Goal: Information Seeking & Learning: Check status

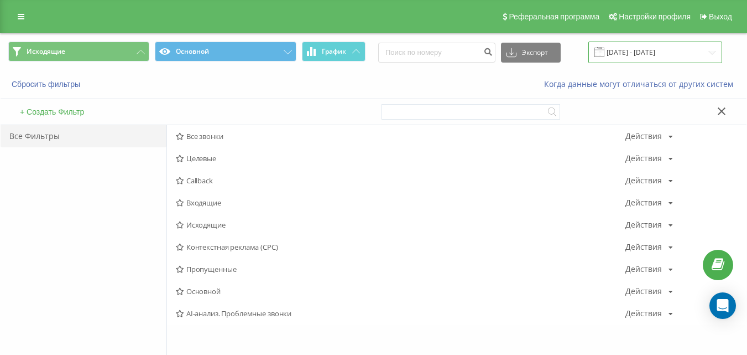
drag, startPoint x: 687, startPoint y: 51, endPoint x: 661, endPoint y: 61, distance: 28.2
click at [686, 52] on input "[DATE] - [DATE]" at bounding box center [655, 52] width 134 height 22
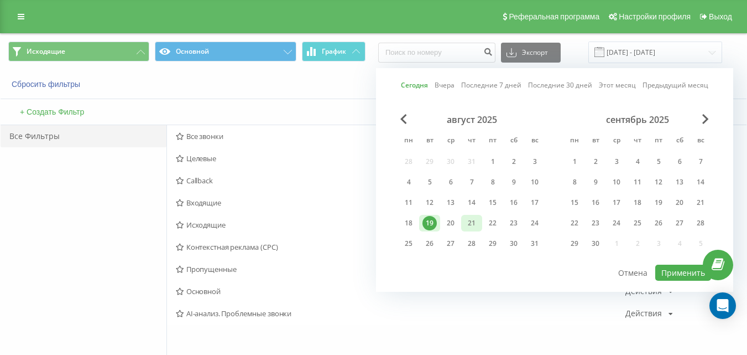
click at [455, 218] on div "20" at bounding box center [451, 223] width 14 height 14
click at [669, 273] on button "Применить" at bounding box center [683, 272] width 56 height 16
type input "[DATE] - [DATE]"
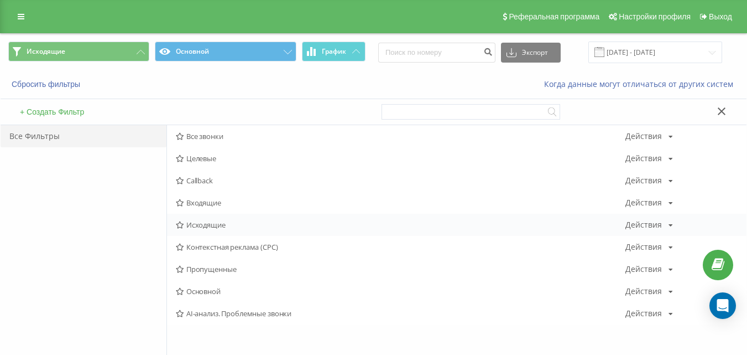
click at [200, 221] on span "Исходящие" at bounding box center [401, 225] width 450 height 8
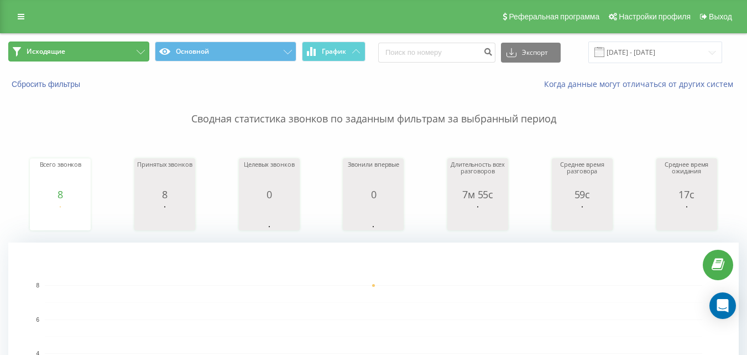
click at [132, 56] on button "Исходящие" at bounding box center [78, 51] width 141 height 20
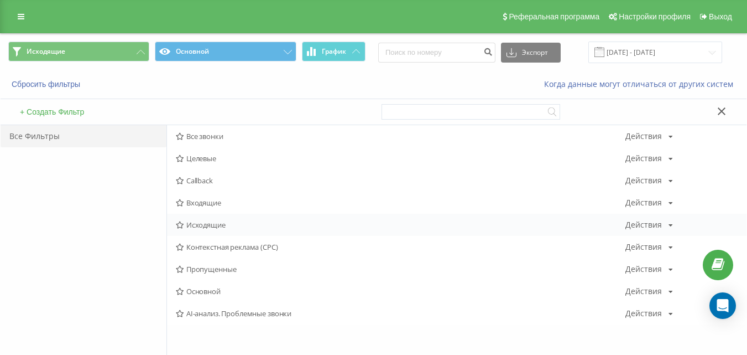
click at [199, 225] on span "Исходящие" at bounding box center [401, 225] width 450 height 8
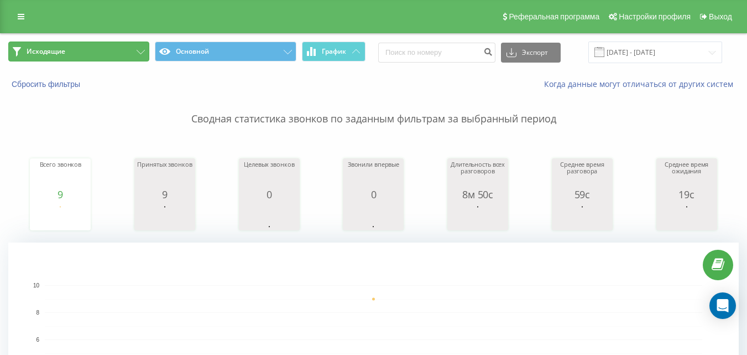
click at [128, 55] on button "Исходящие" at bounding box center [78, 51] width 141 height 20
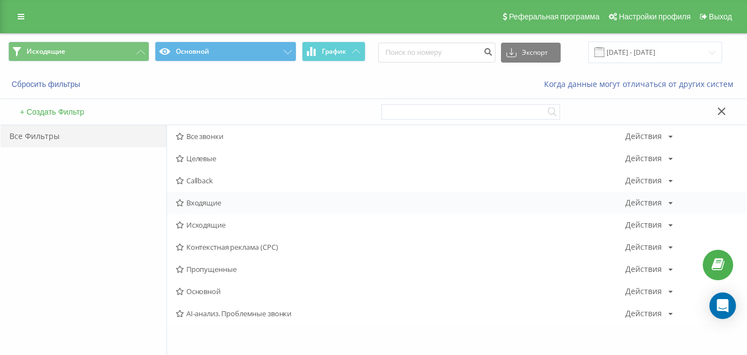
click at [213, 205] on span "Входящие" at bounding box center [401, 203] width 450 height 8
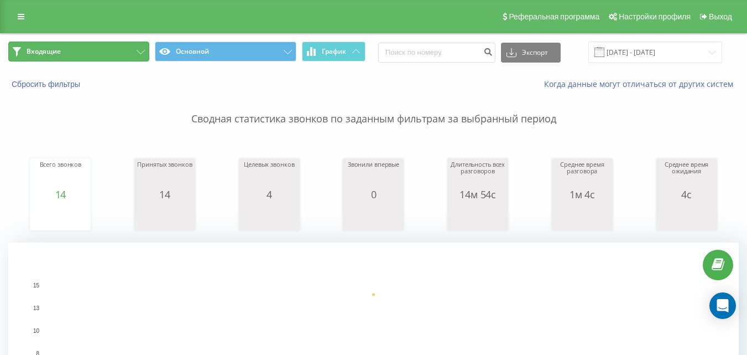
click at [105, 60] on button "Входящие" at bounding box center [78, 51] width 141 height 20
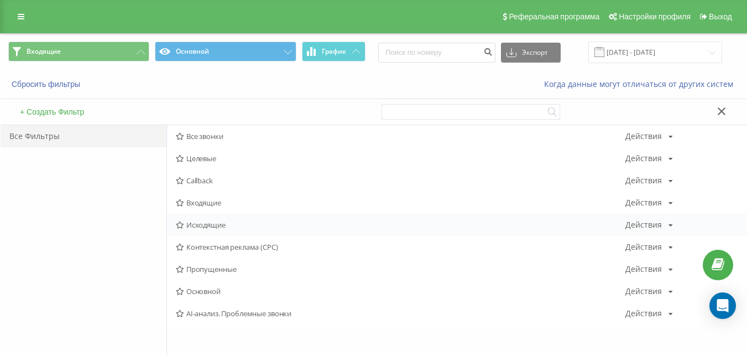
click at [192, 221] on span "Исходящие" at bounding box center [401, 225] width 450 height 8
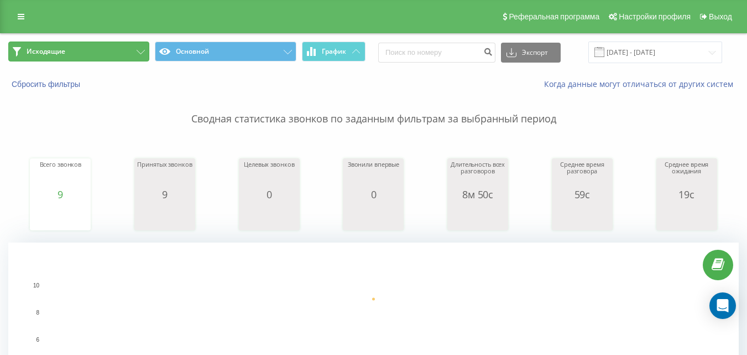
click at [118, 55] on button "Исходящие" at bounding box center [78, 51] width 141 height 20
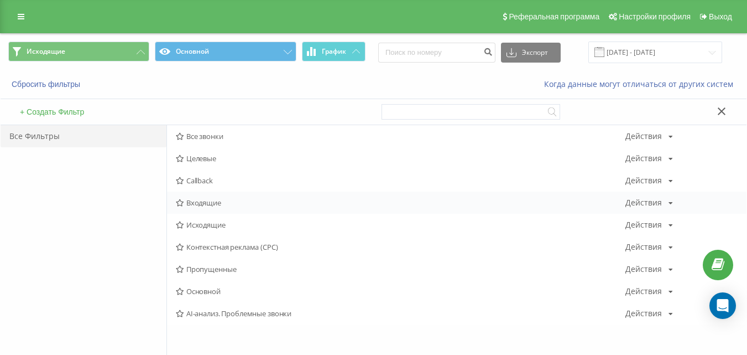
click at [196, 199] on span "Входящие" at bounding box center [401, 203] width 450 height 8
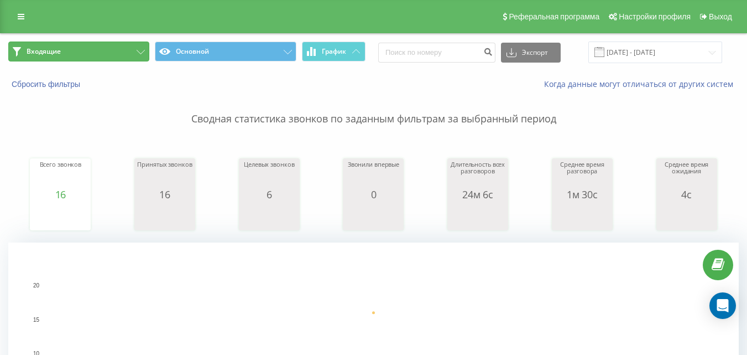
click at [121, 59] on button "Входящие" at bounding box center [78, 51] width 141 height 20
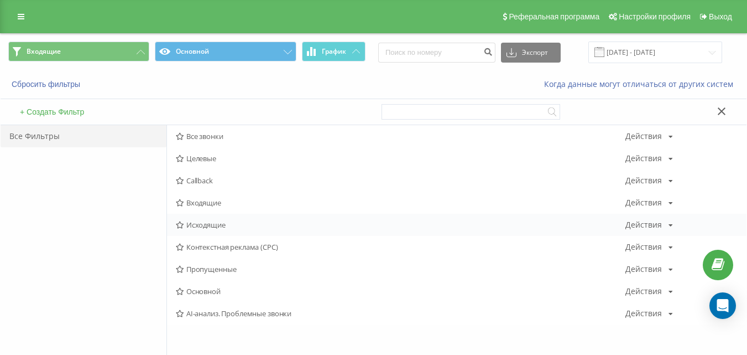
click at [218, 222] on span "Исходящие" at bounding box center [401, 225] width 450 height 8
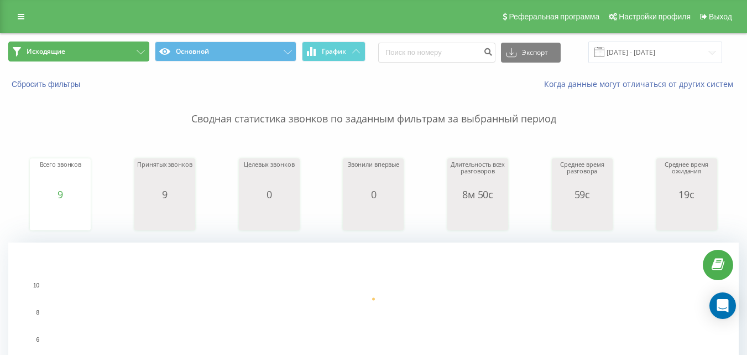
click at [88, 51] on button "Исходящие" at bounding box center [78, 51] width 141 height 20
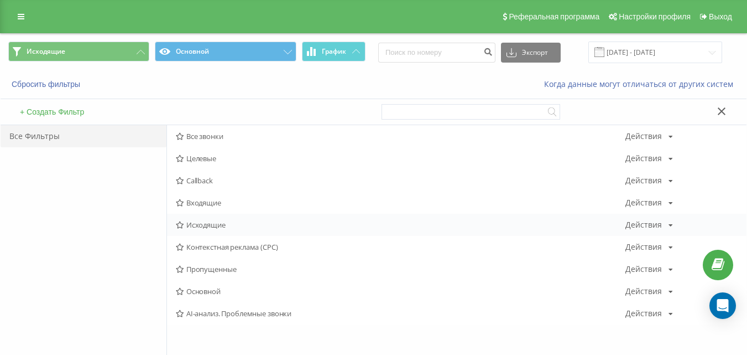
click at [204, 221] on span "Исходящие" at bounding box center [401, 225] width 450 height 8
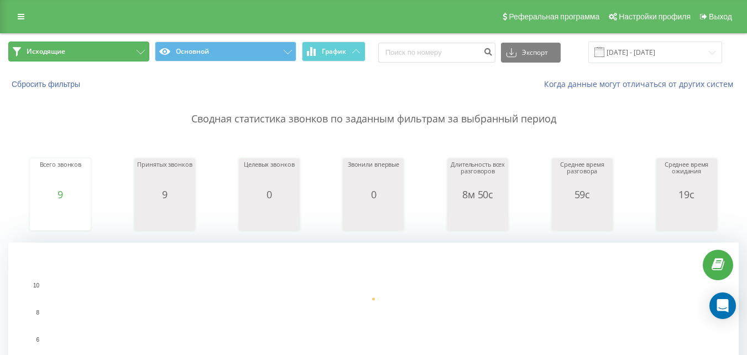
click at [124, 44] on button "Исходящие" at bounding box center [78, 51] width 141 height 20
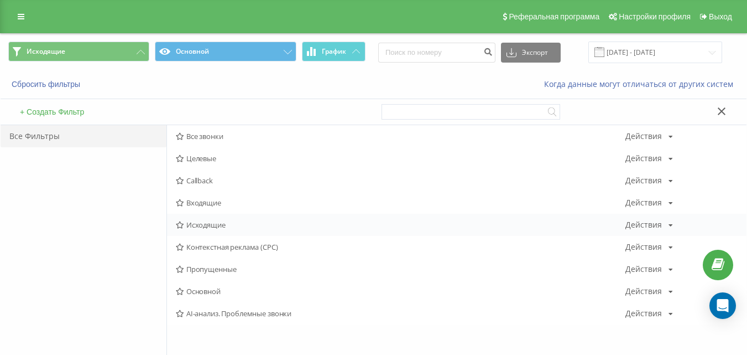
click at [196, 224] on span "Исходящие" at bounding box center [401, 225] width 450 height 8
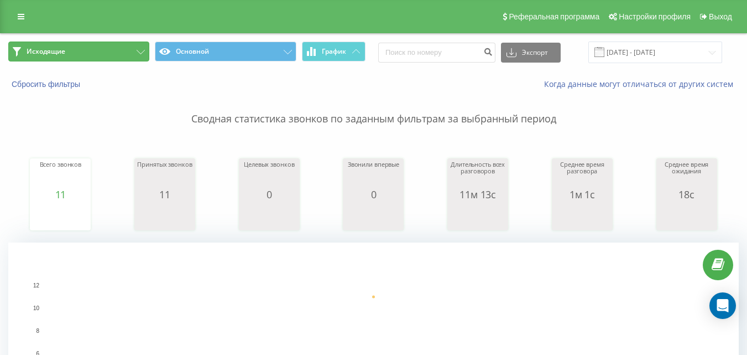
click at [129, 59] on button "Исходящие" at bounding box center [78, 51] width 141 height 20
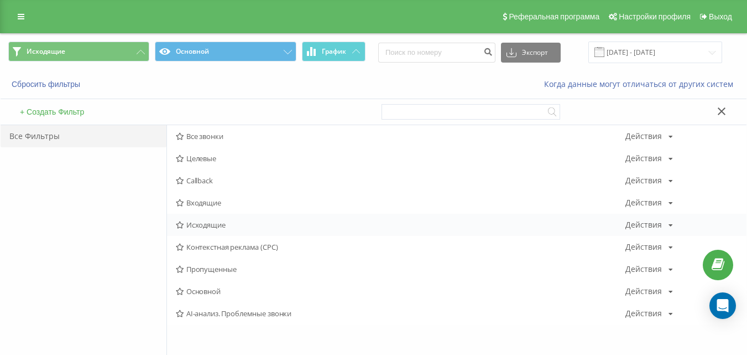
click at [216, 225] on span "Исходящие" at bounding box center [401, 225] width 450 height 8
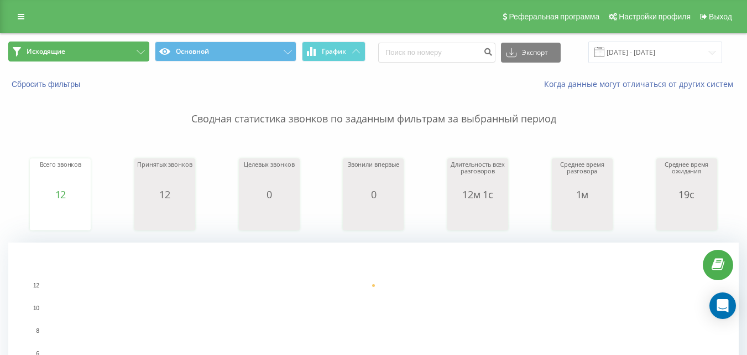
click at [111, 51] on button "Исходящие" at bounding box center [78, 51] width 141 height 20
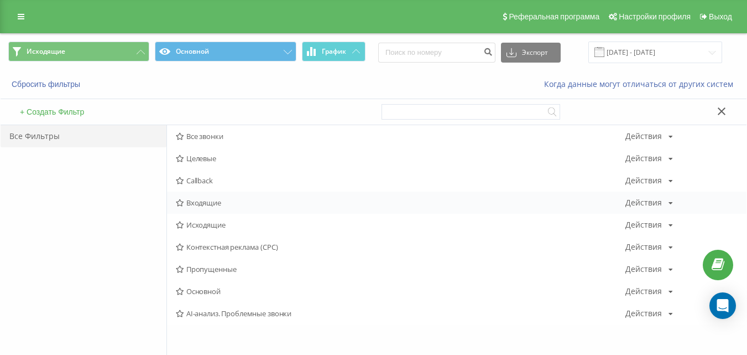
click at [217, 201] on span "Входящие" at bounding box center [401, 203] width 450 height 8
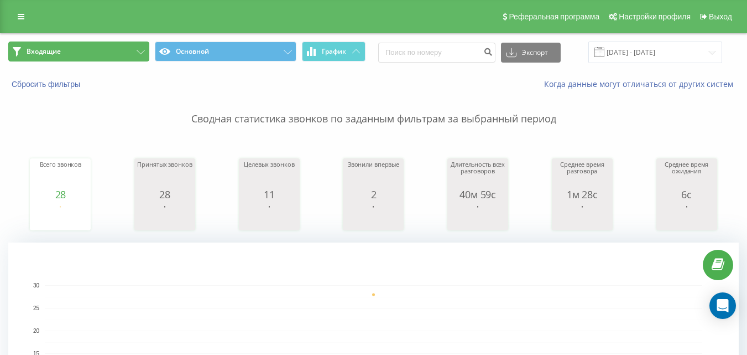
click at [117, 55] on button "Входящие" at bounding box center [78, 51] width 141 height 20
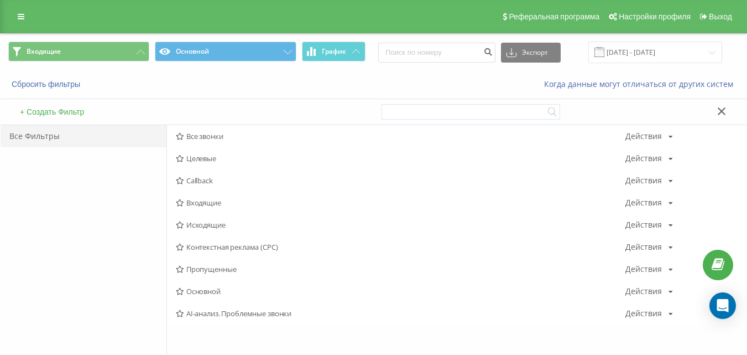
click at [200, 221] on span "Исходящие" at bounding box center [401, 225] width 450 height 8
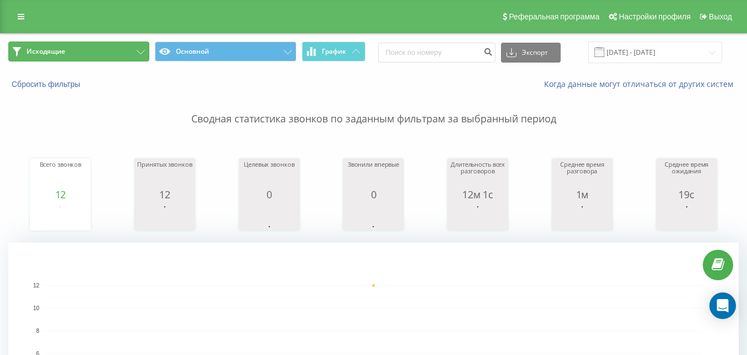
click at [123, 55] on button "Исходящие" at bounding box center [78, 51] width 141 height 20
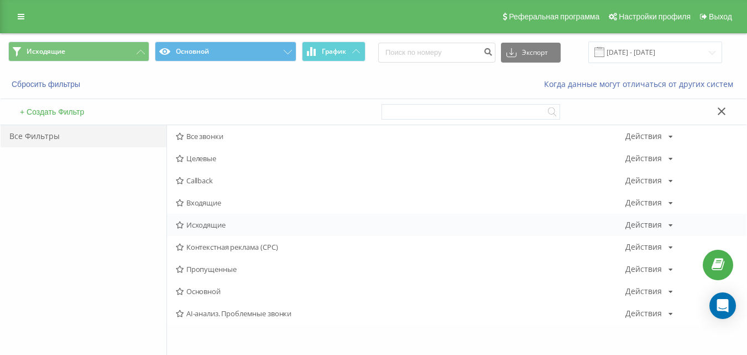
click at [201, 225] on span "Исходящие" at bounding box center [401, 225] width 450 height 8
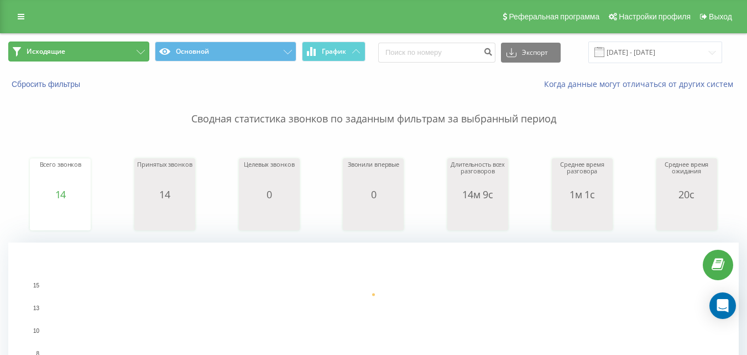
drag, startPoint x: 125, startPoint y: 55, endPoint x: 192, endPoint y: 152, distance: 117.5
click at [124, 55] on button "Исходящие" at bounding box center [78, 51] width 141 height 20
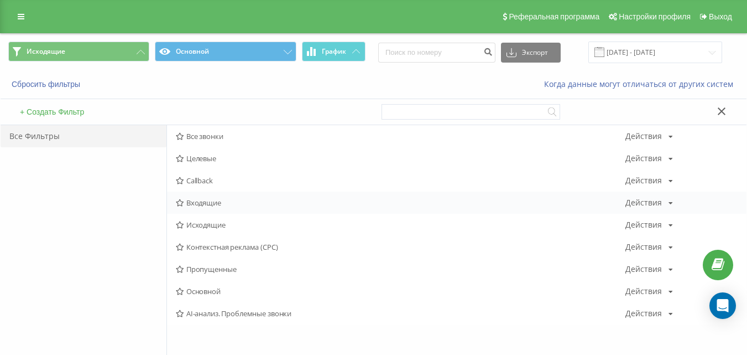
click at [211, 199] on span "Входящие" at bounding box center [401, 203] width 450 height 8
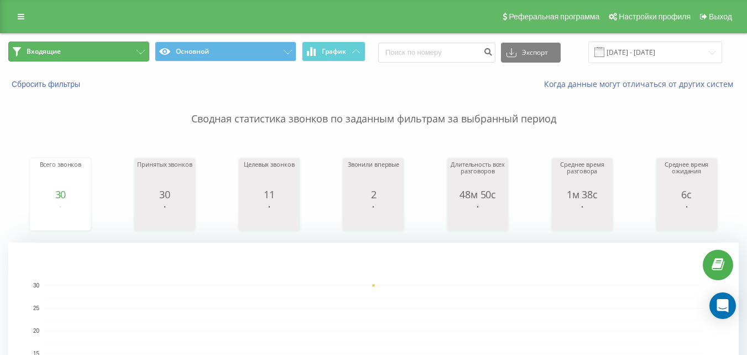
click at [101, 58] on button "Входящие" at bounding box center [78, 51] width 141 height 20
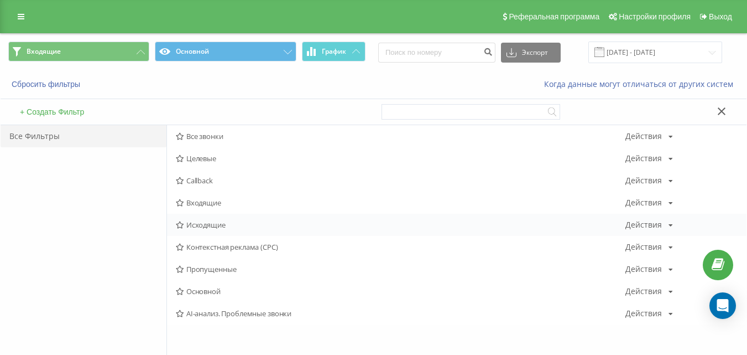
click at [206, 221] on span "Исходящие" at bounding box center [401, 225] width 450 height 8
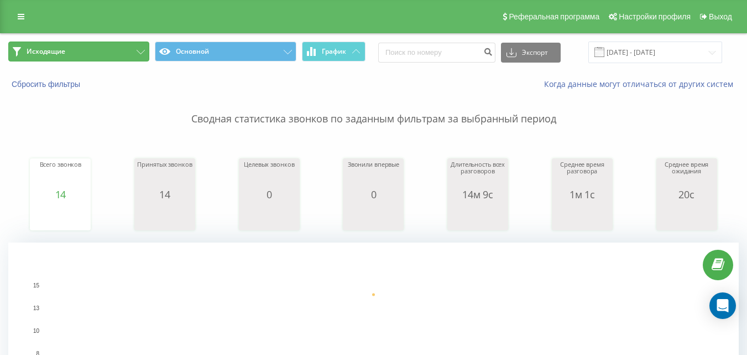
click at [88, 60] on button "Исходящие" at bounding box center [78, 51] width 141 height 20
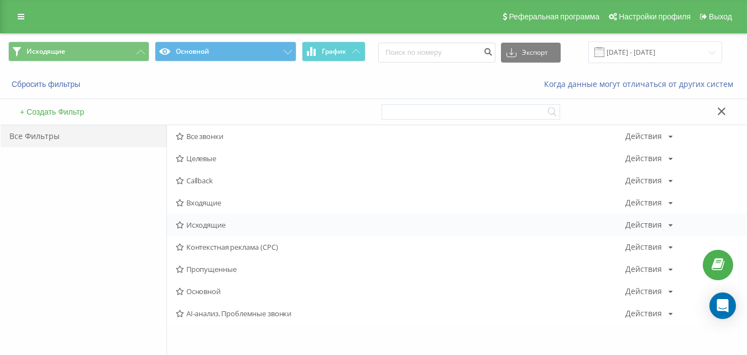
click at [210, 226] on span "Исходящие" at bounding box center [401, 225] width 450 height 8
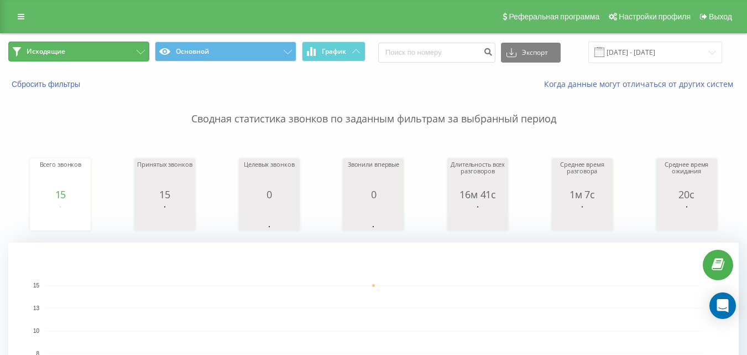
click at [103, 60] on button "Исходящие" at bounding box center [78, 51] width 141 height 20
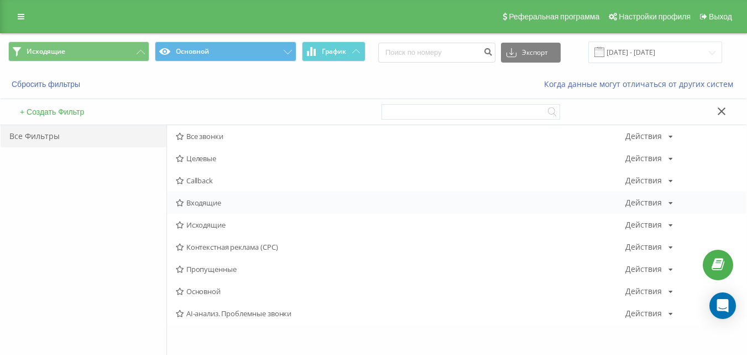
click at [211, 196] on div "Входящие Действия Редактировать Копировать Удалить По умолчанию Поделиться" at bounding box center [457, 202] width 580 height 22
click at [207, 199] on span "Входящие" at bounding box center [401, 203] width 450 height 8
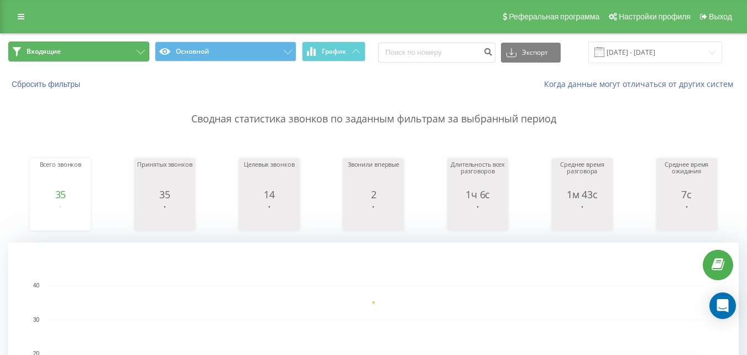
click at [127, 49] on button "Входящие" at bounding box center [78, 51] width 141 height 20
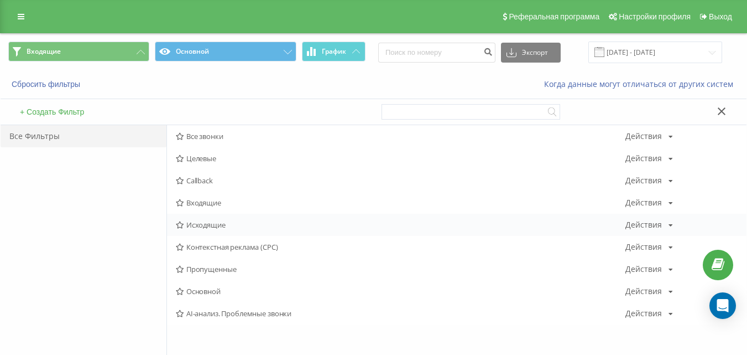
click at [206, 223] on span "Исходящие" at bounding box center [401, 225] width 450 height 8
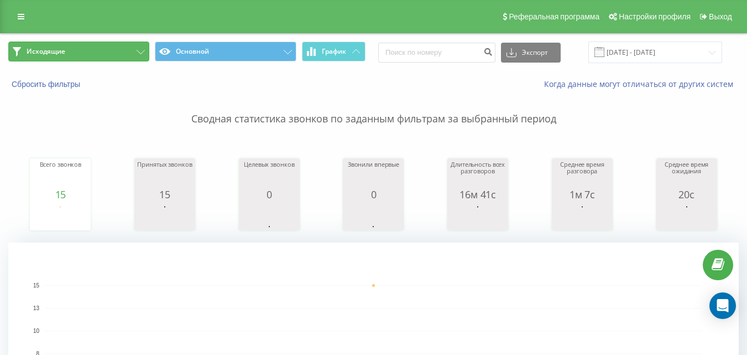
click at [97, 60] on button "Исходящие" at bounding box center [78, 51] width 141 height 20
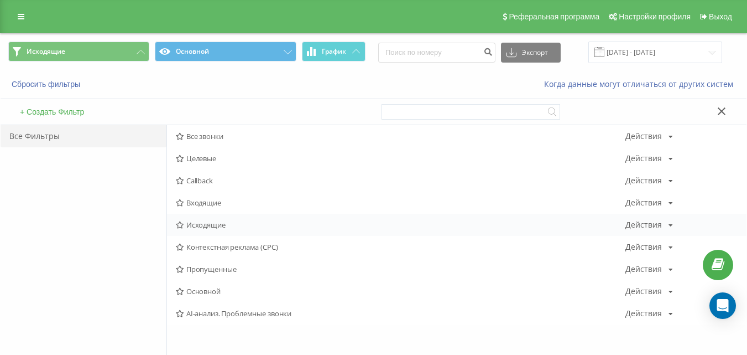
click at [209, 223] on span "Исходящие" at bounding box center [401, 225] width 450 height 8
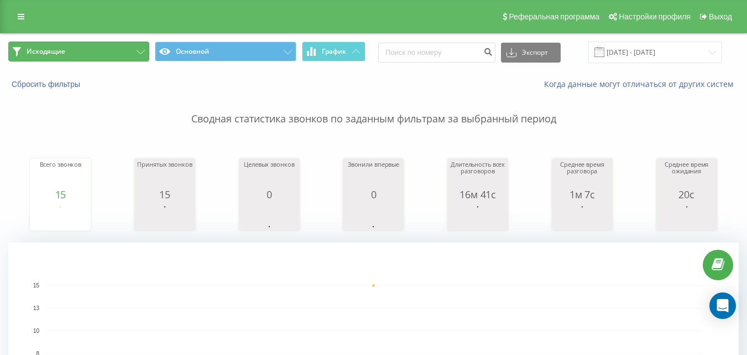
click at [123, 59] on button "Исходящие" at bounding box center [78, 51] width 141 height 20
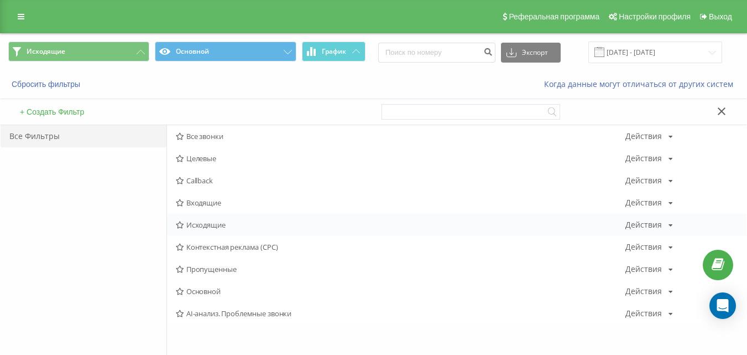
click at [192, 227] on span "Исходящие" at bounding box center [401, 225] width 450 height 8
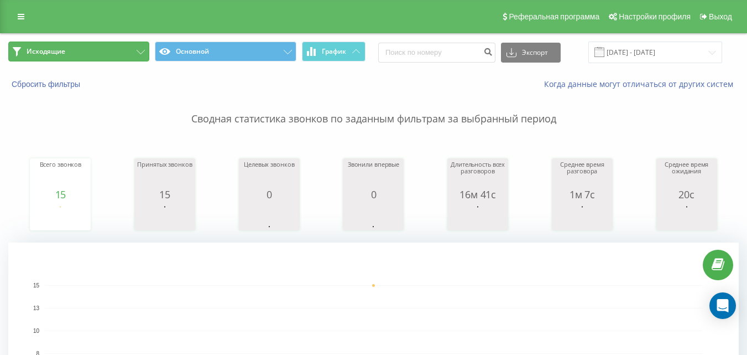
click at [117, 53] on button "Исходящие" at bounding box center [78, 51] width 141 height 20
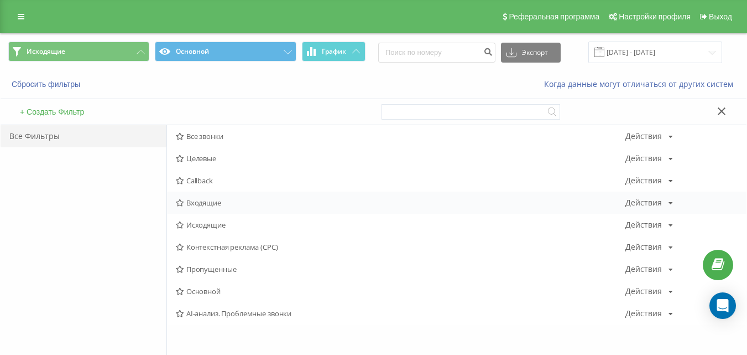
click at [196, 199] on span "Входящие" at bounding box center [401, 203] width 450 height 8
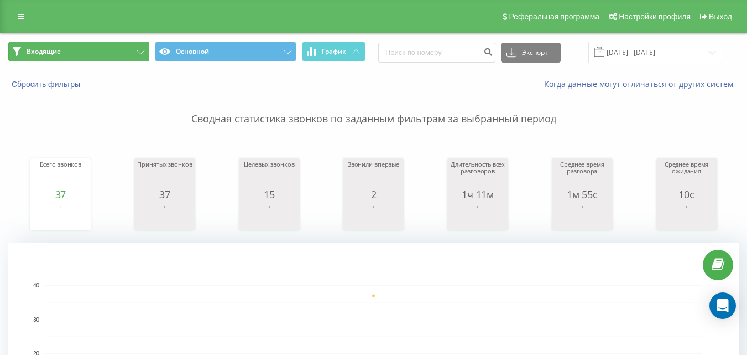
click at [93, 51] on button "Входящие" at bounding box center [78, 51] width 141 height 20
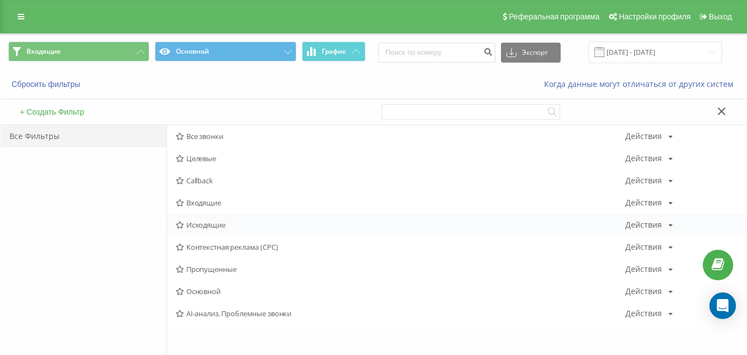
click at [194, 223] on span "Исходящие" at bounding box center [401, 225] width 450 height 8
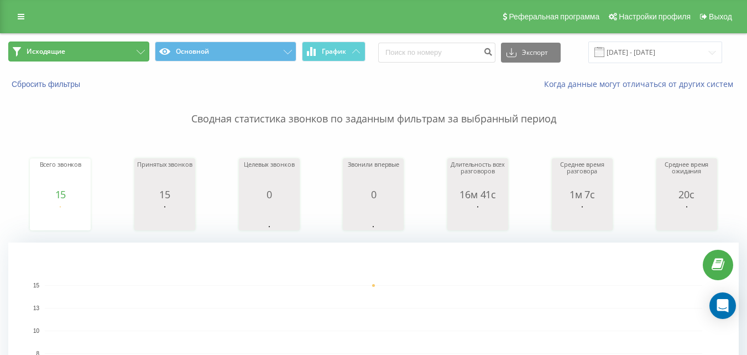
click at [89, 58] on button "Исходящие" at bounding box center [78, 51] width 141 height 20
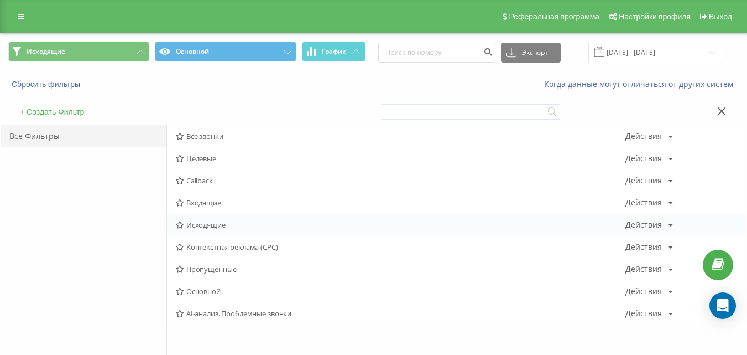
click at [189, 218] on div "Исходящие Действия Редактировать Копировать Удалить По умолчанию Поделиться" at bounding box center [457, 224] width 580 height 22
click at [191, 223] on span "Исходящие" at bounding box center [401, 225] width 450 height 8
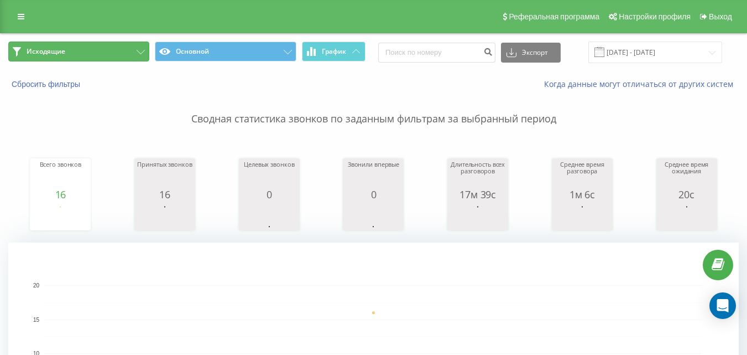
click at [104, 49] on button "Исходящие" at bounding box center [78, 51] width 141 height 20
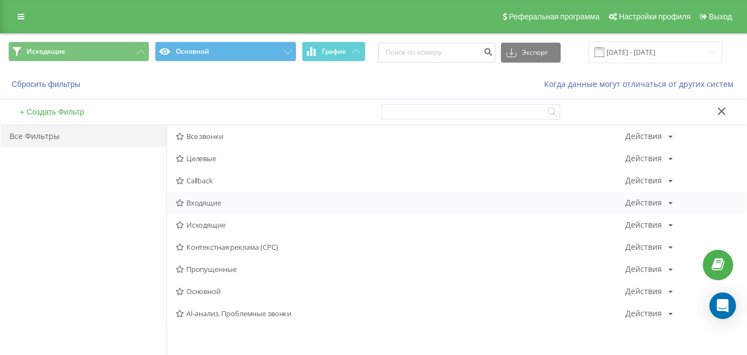
click at [227, 202] on span "Входящие" at bounding box center [401, 203] width 450 height 8
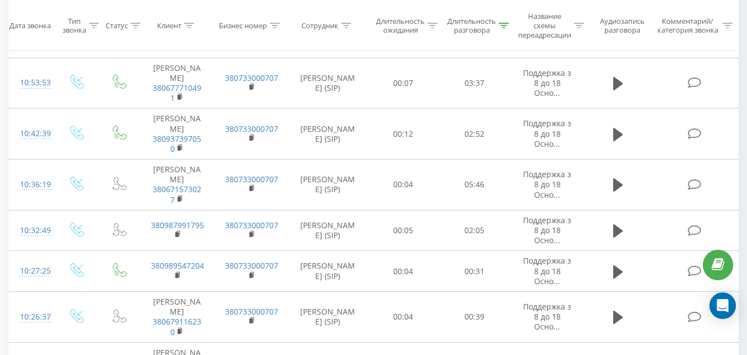
scroll to position [1051, 0]
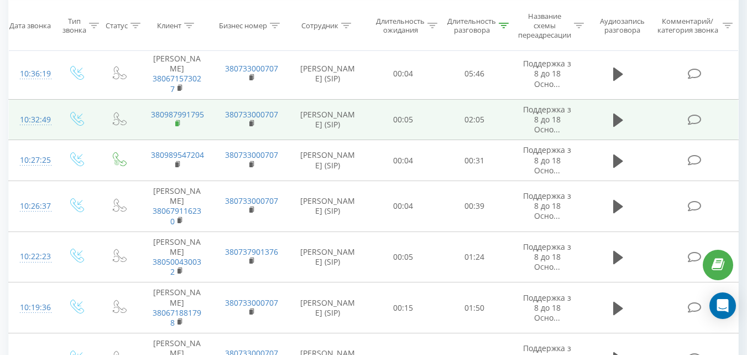
click at [179, 127] on icon at bounding box center [178, 123] width 6 height 8
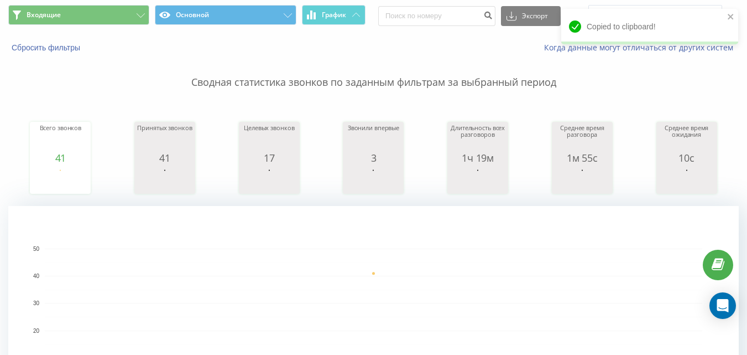
scroll to position [0, 0]
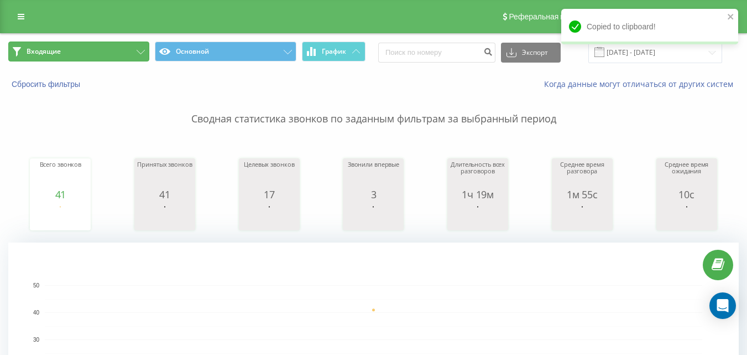
click at [100, 51] on button "Входящие" at bounding box center [78, 51] width 141 height 20
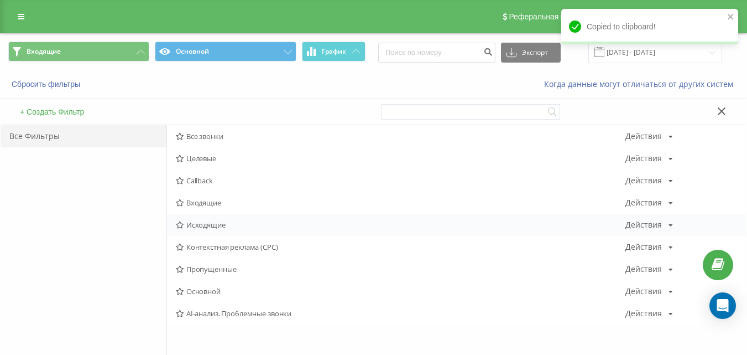
click at [205, 228] on span "Исходящие" at bounding box center [401, 225] width 450 height 8
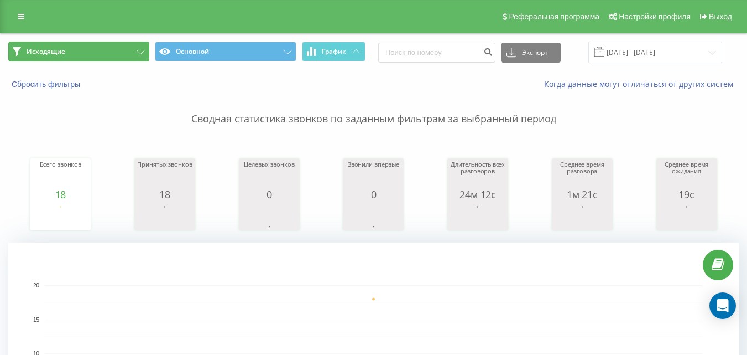
click at [122, 55] on button "Исходящие" at bounding box center [78, 51] width 141 height 20
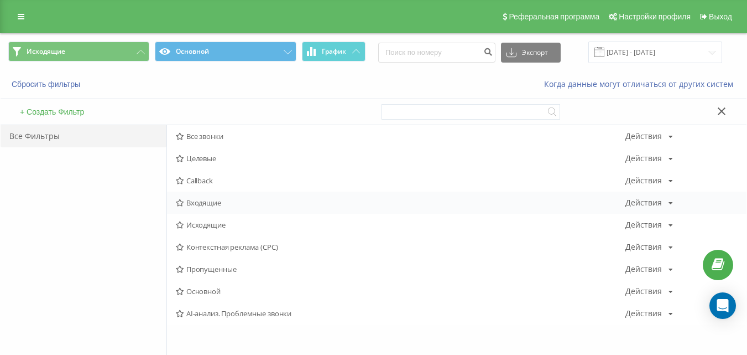
click at [202, 203] on span "Входящие" at bounding box center [401, 203] width 450 height 8
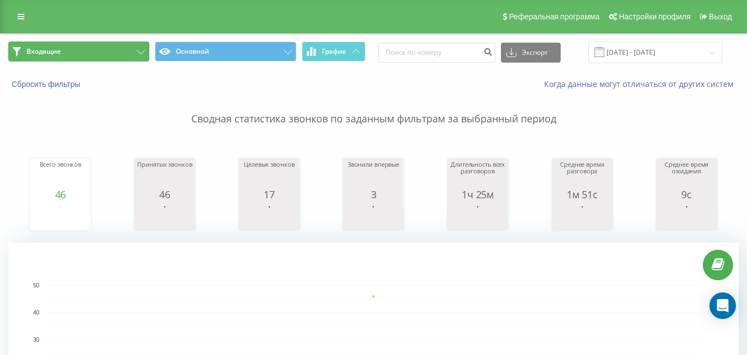
click at [119, 53] on button "Входящие" at bounding box center [78, 51] width 141 height 20
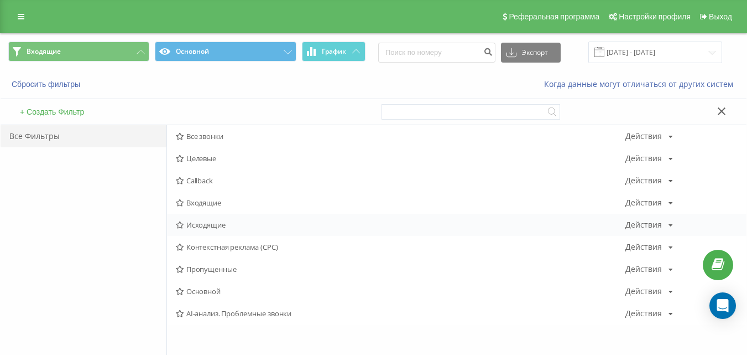
click at [185, 225] on span "Исходящие" at bounding box center [401, 225] width 450 height 8
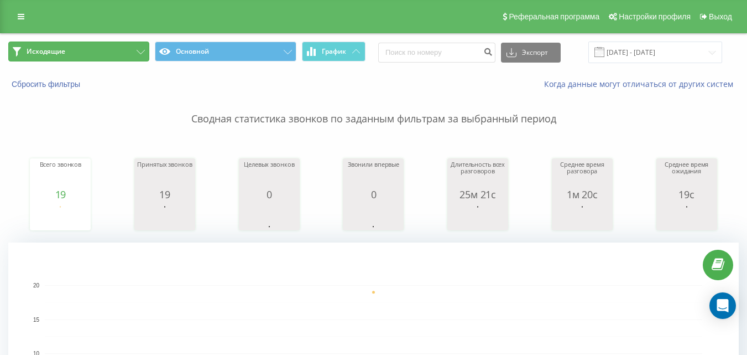
click at [134, 53] on button "Исходящие" at bounding box center [78, 51] width 141 height 20
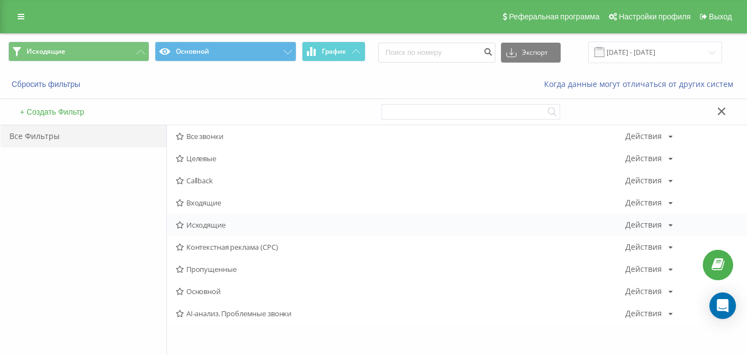
click at [209, 223] on span "Исходящие" at bounding box center [401, 225] width 450 height 8
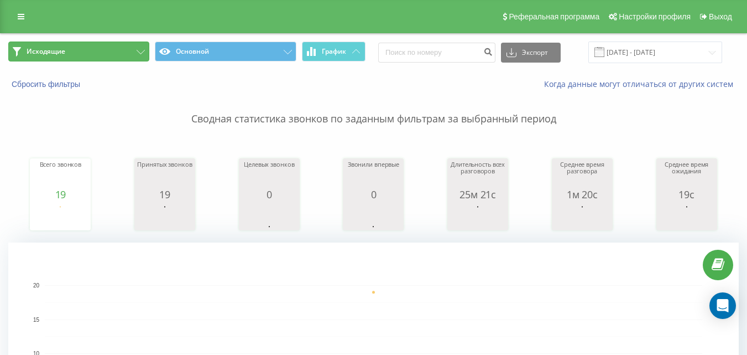
click at [104, 53] on button "Исходящие" at bounding box center [78, 51] width 141 height 20
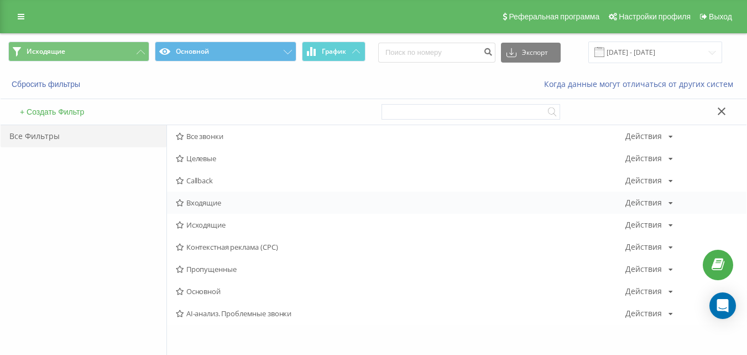
click at [202, 199] on span "Входящие" at bounding box center [401, 203] width 450 height 8
